Goal: Task Accomplishment & Management: Manage account settings

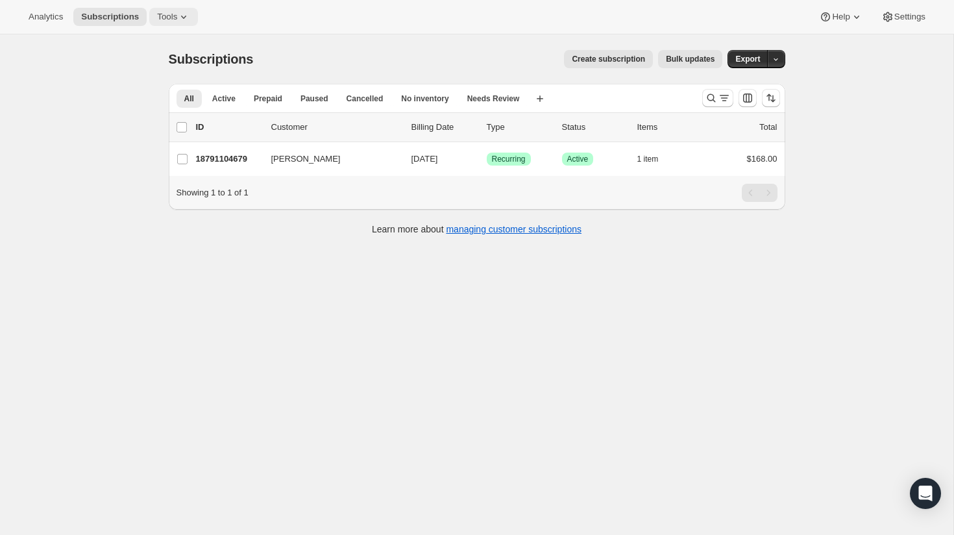
click at [176, 19] on span "Tools" at bounding box center [167, 17] width 20 height 10
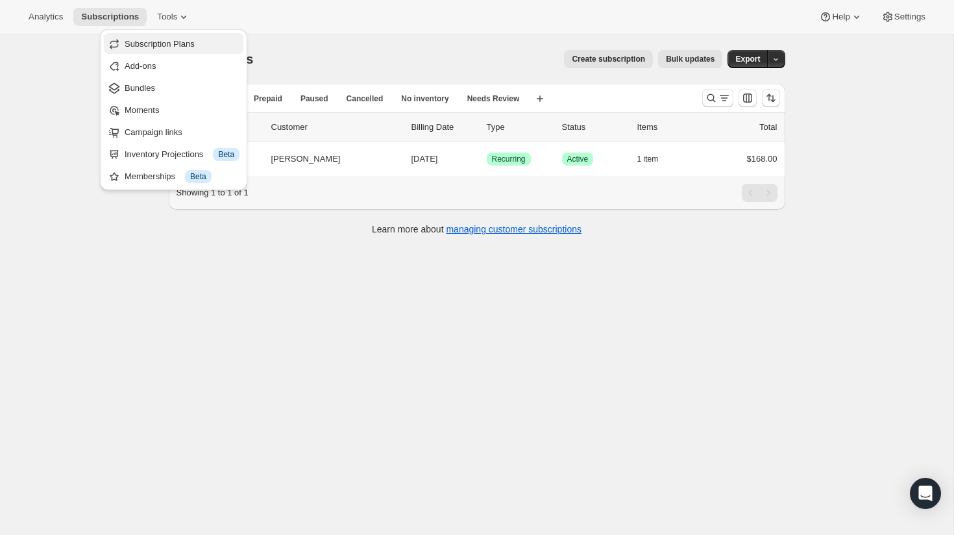
click at [168, 39] on span "Subscription Plans" at bounding box center [160, 44] width 70 height 10
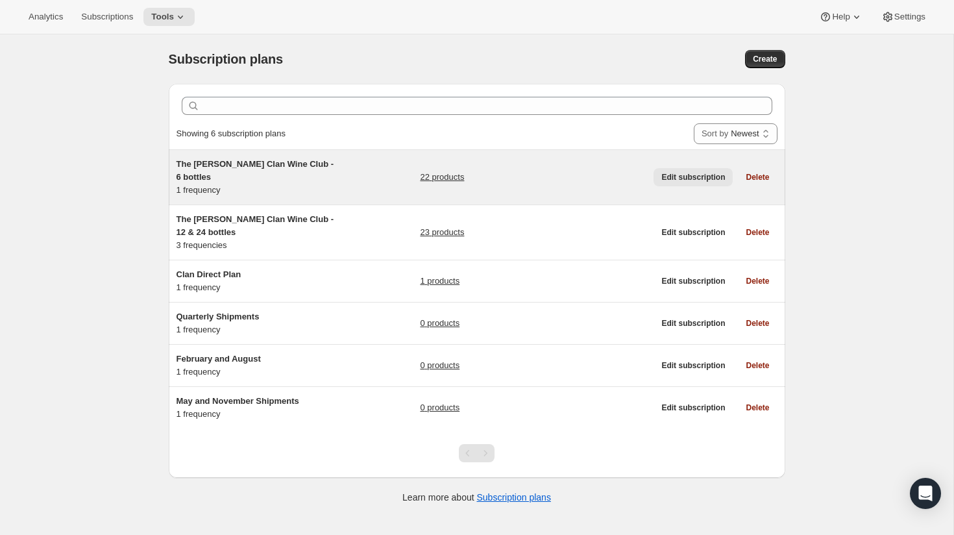
click at [698, 172] on span "Edit subscription" at bounding box center [693, 177] width 64 height 10
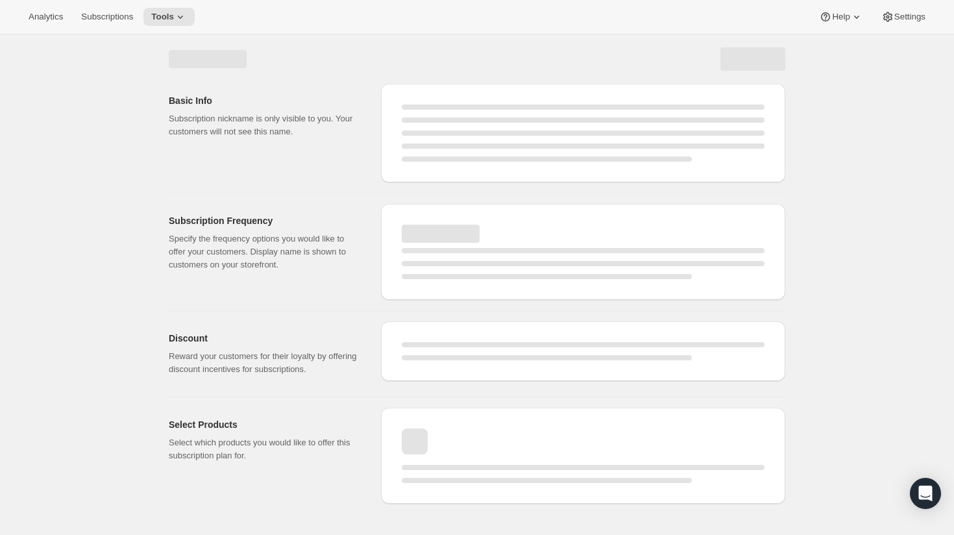
select select "WEEK"
select select "MONTH"
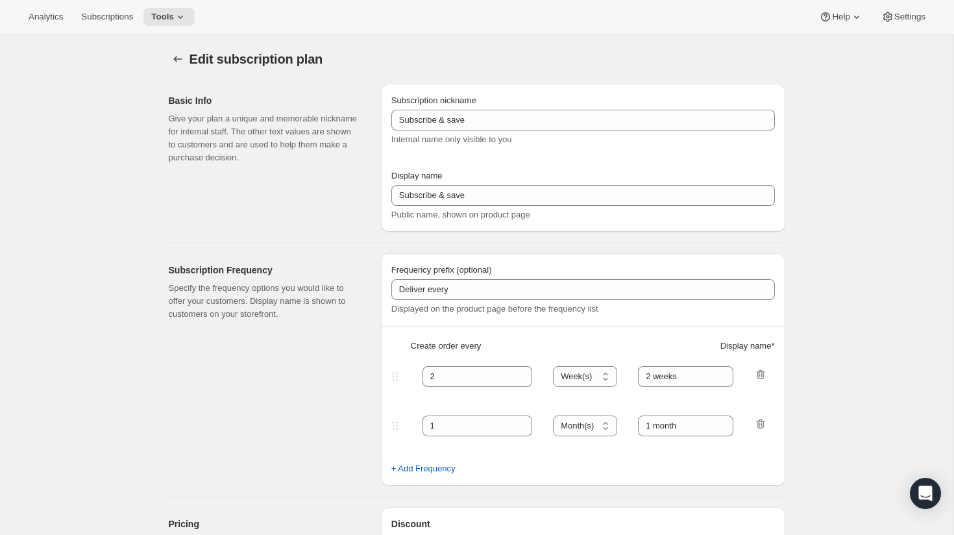
type input "The [PERSON_NAME] Clan Wine Club - 6 bottles"
type input "The [PERSON_NAME] Clan Wine Club"
type input "3"
select select "MONTH"
type input "3 months"
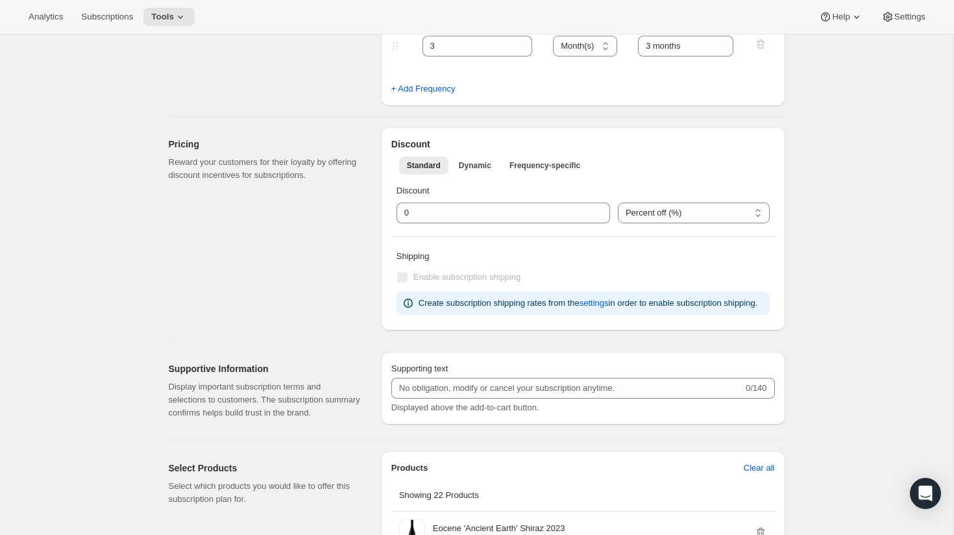
scroll to position [331, 0]
